Goal: Communication & Community: Connect with others

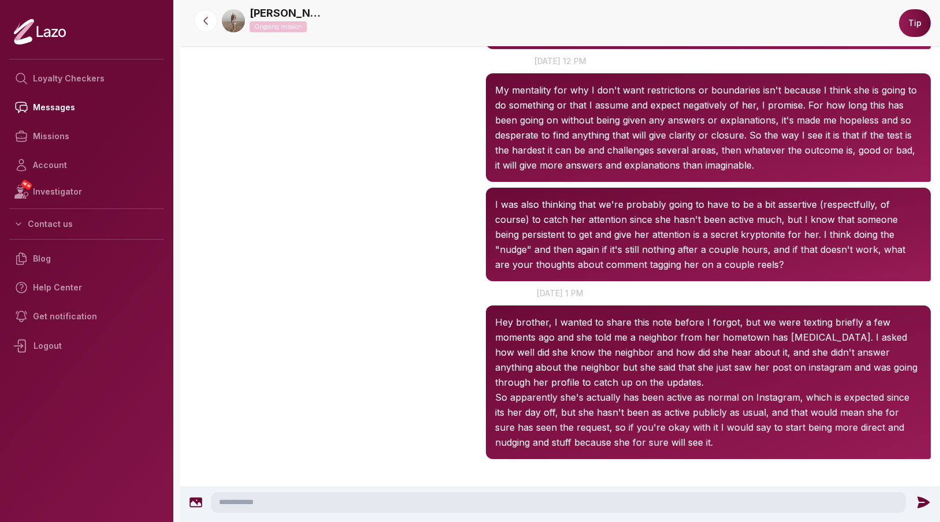
scroll to position [2582, 0]
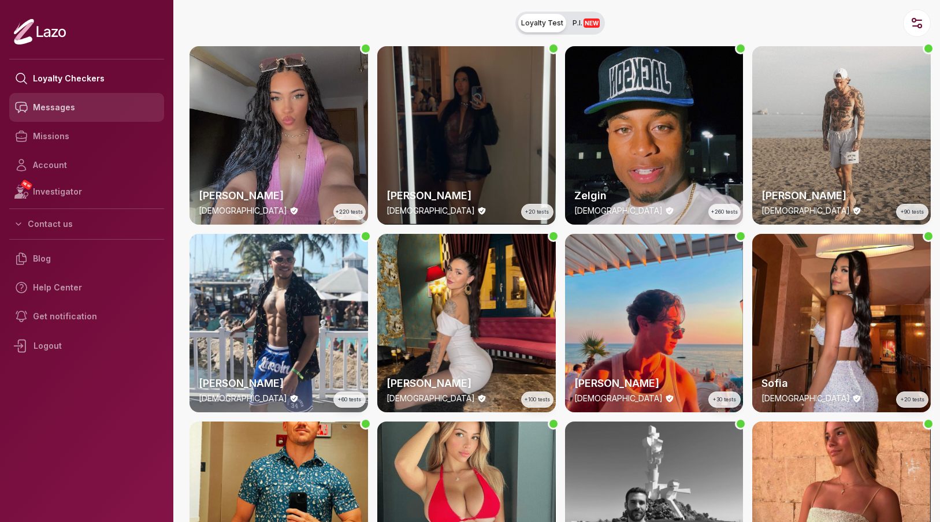
click at [61, 110] on link "Messages" at bounding box center [86, 107] width 155 height 29
